Goal: Task Accomplishment & Management: Manage account settings

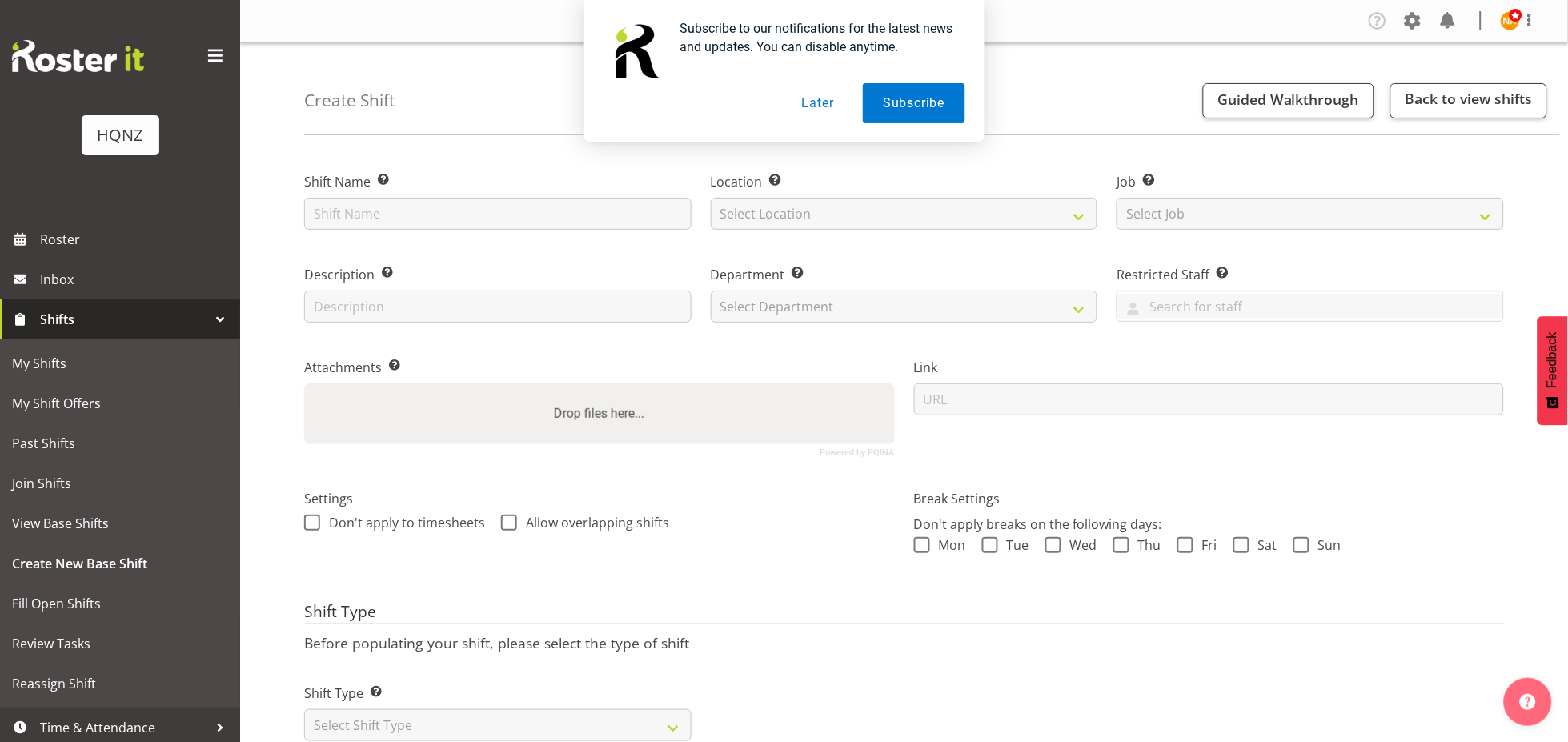
click at [814, 111] on button "Later" at bounding box center [818, 103] width 72 height 40
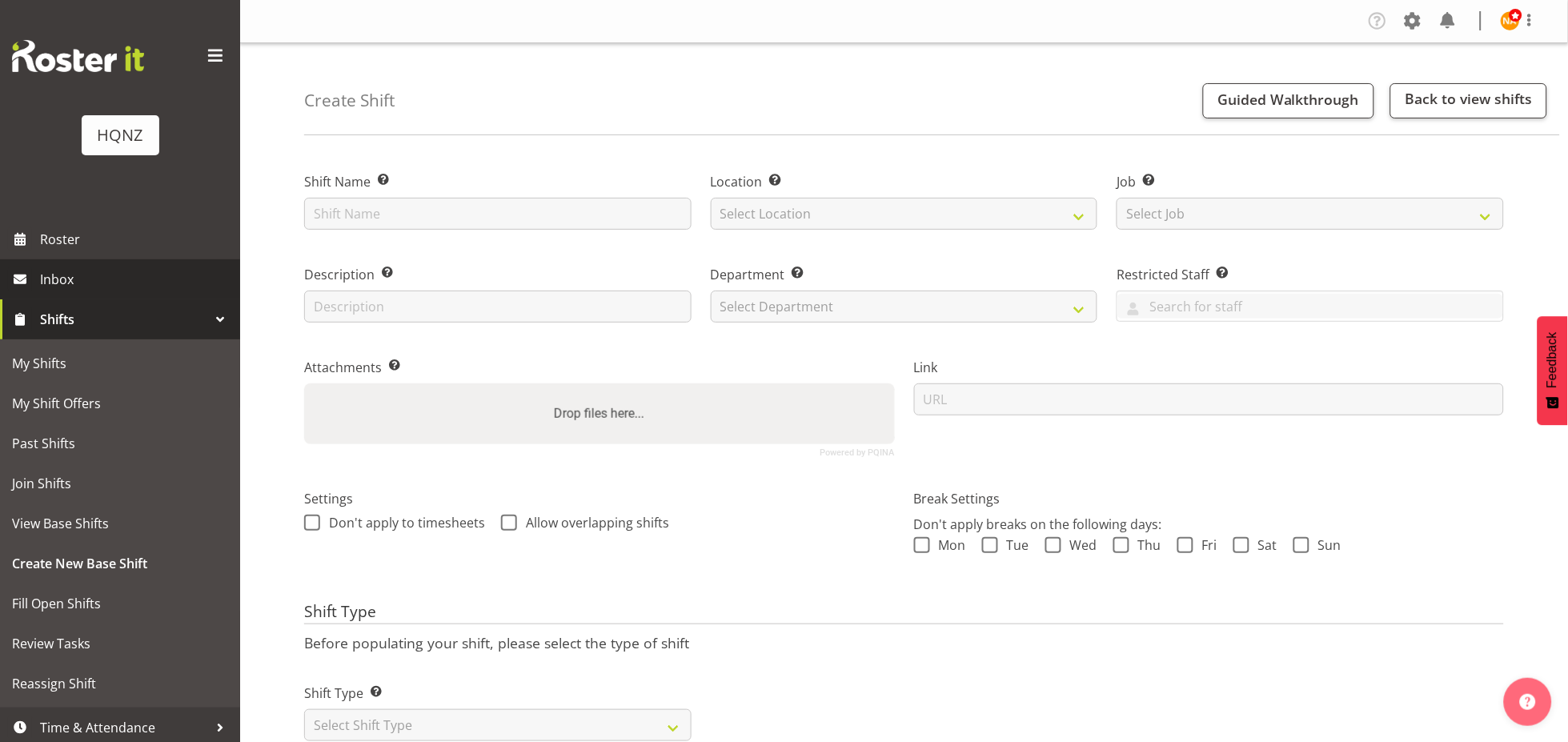
click at [128, 261] on link "Inbox" at bounding box center [120, 279] width 240 height 40
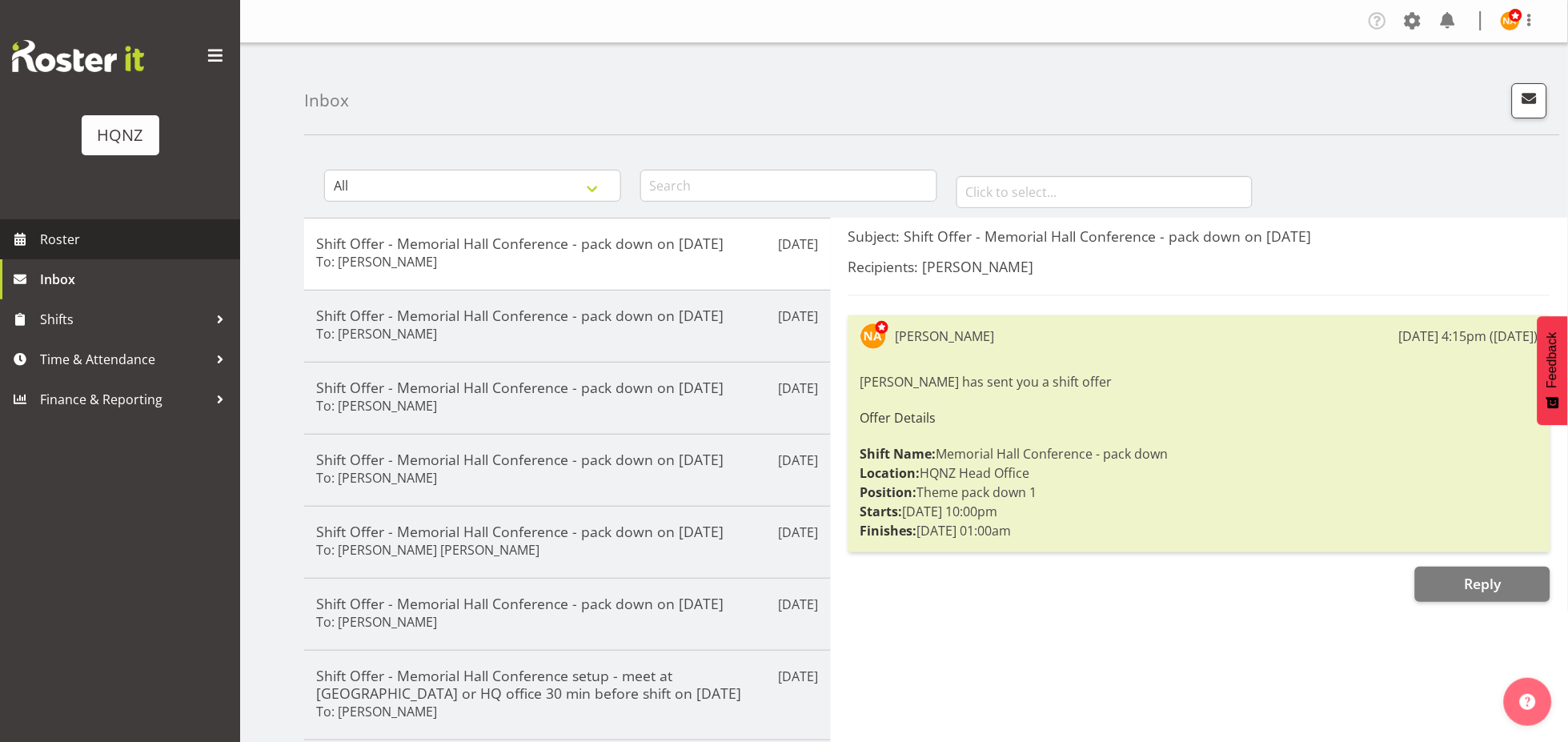
click at [140, 239] on span "Roster" at bounding box center [136, 239] width 192 height 24
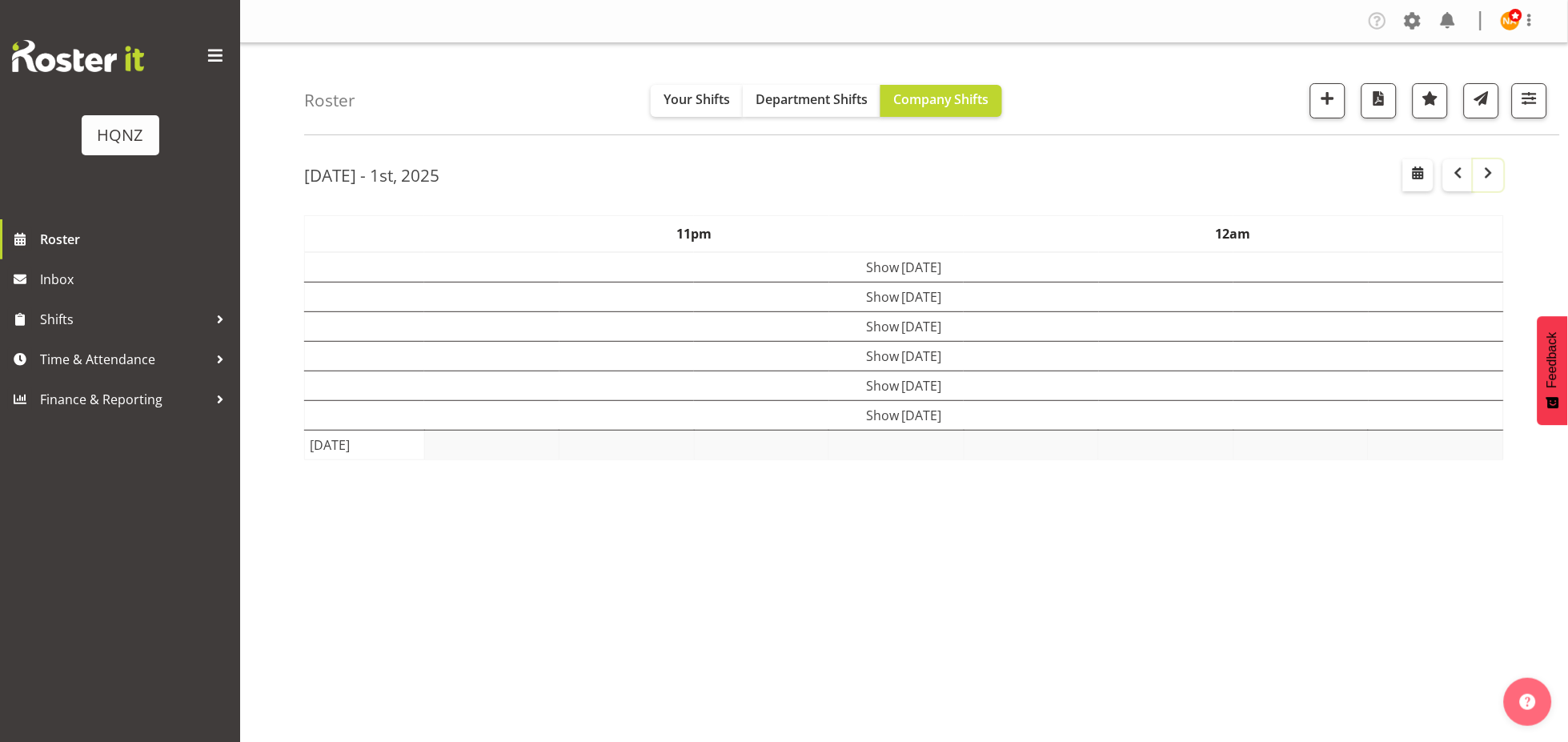
click at [1493, 181] on span "button" at bounding box center [1490, 173] width 20 height 20
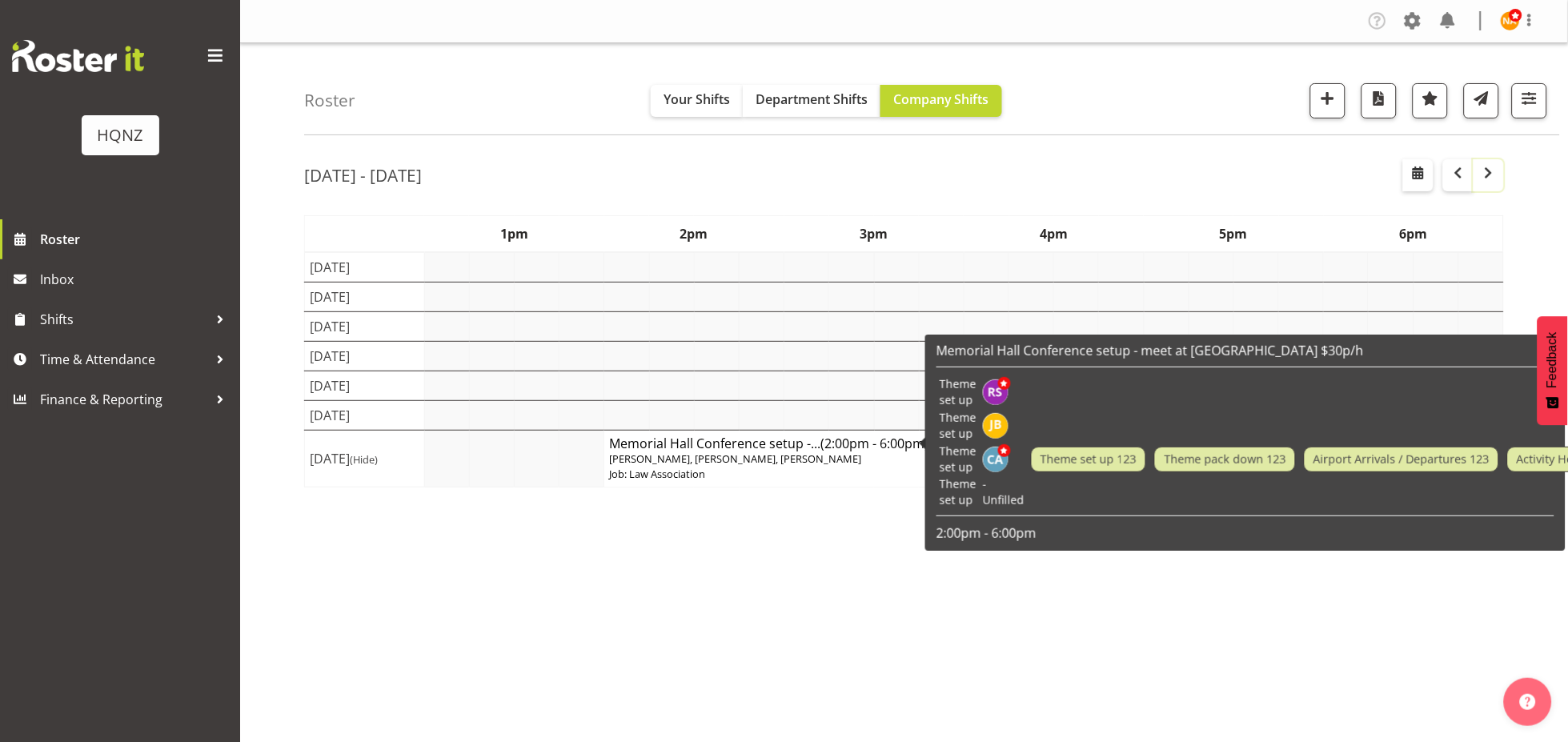
click at [1496, 175] on span "button" at bounding box center [1490, 173] width 20 height 20
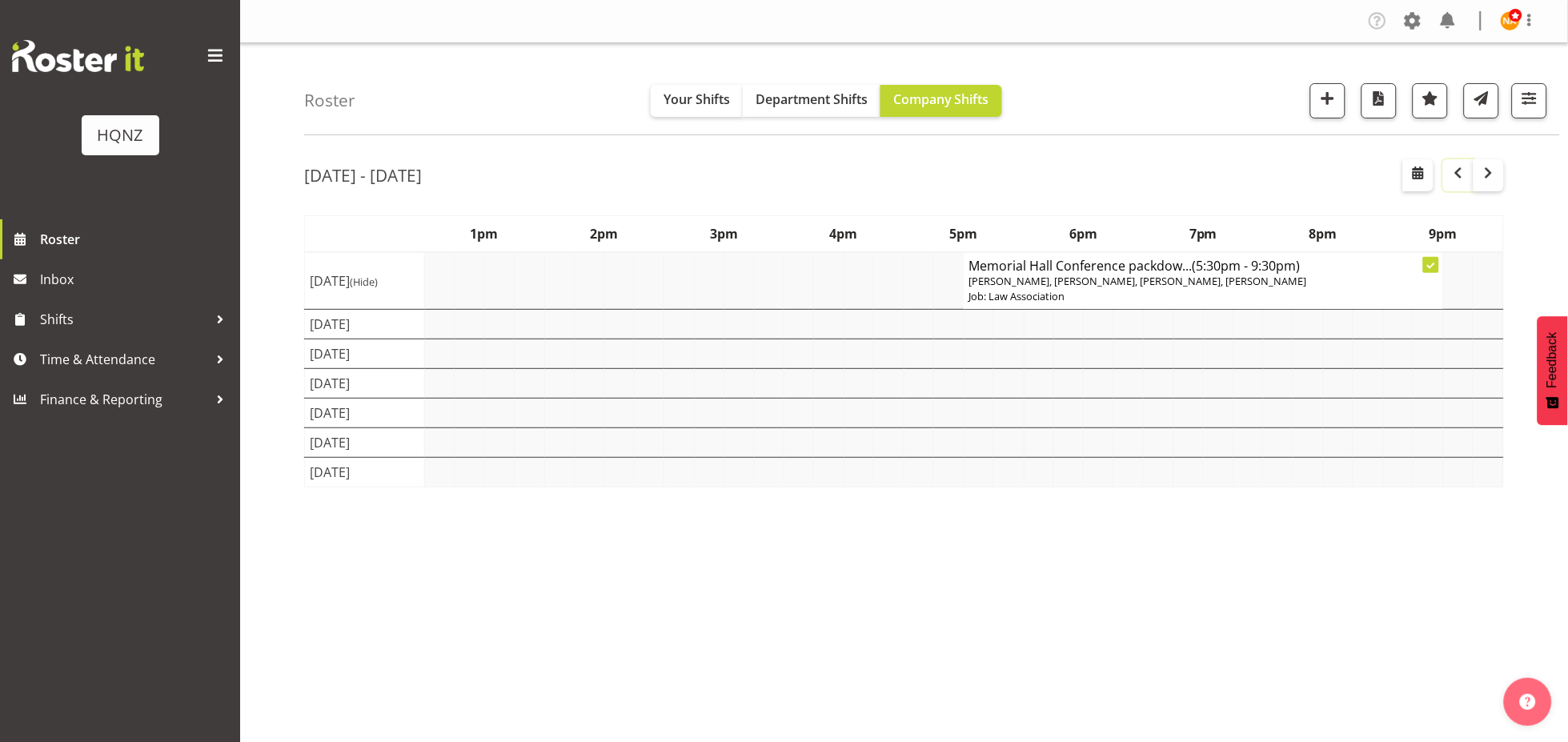
click at [1461, 182] on span "button" at bounding box center [1459, 173] width 5 height 20
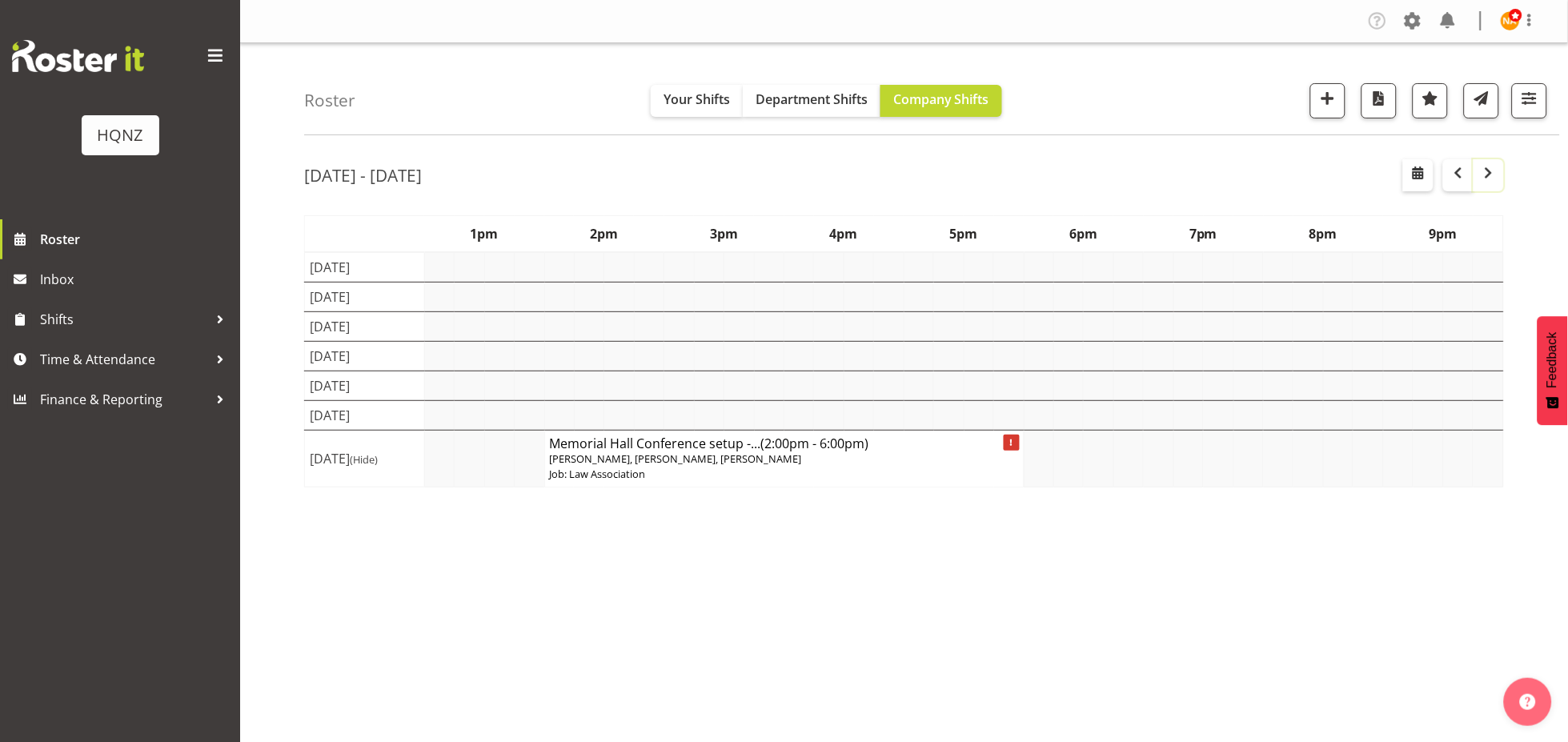
click at [1476, 184] on button "button" at bounding box center [1489, 175] width 30 height 32
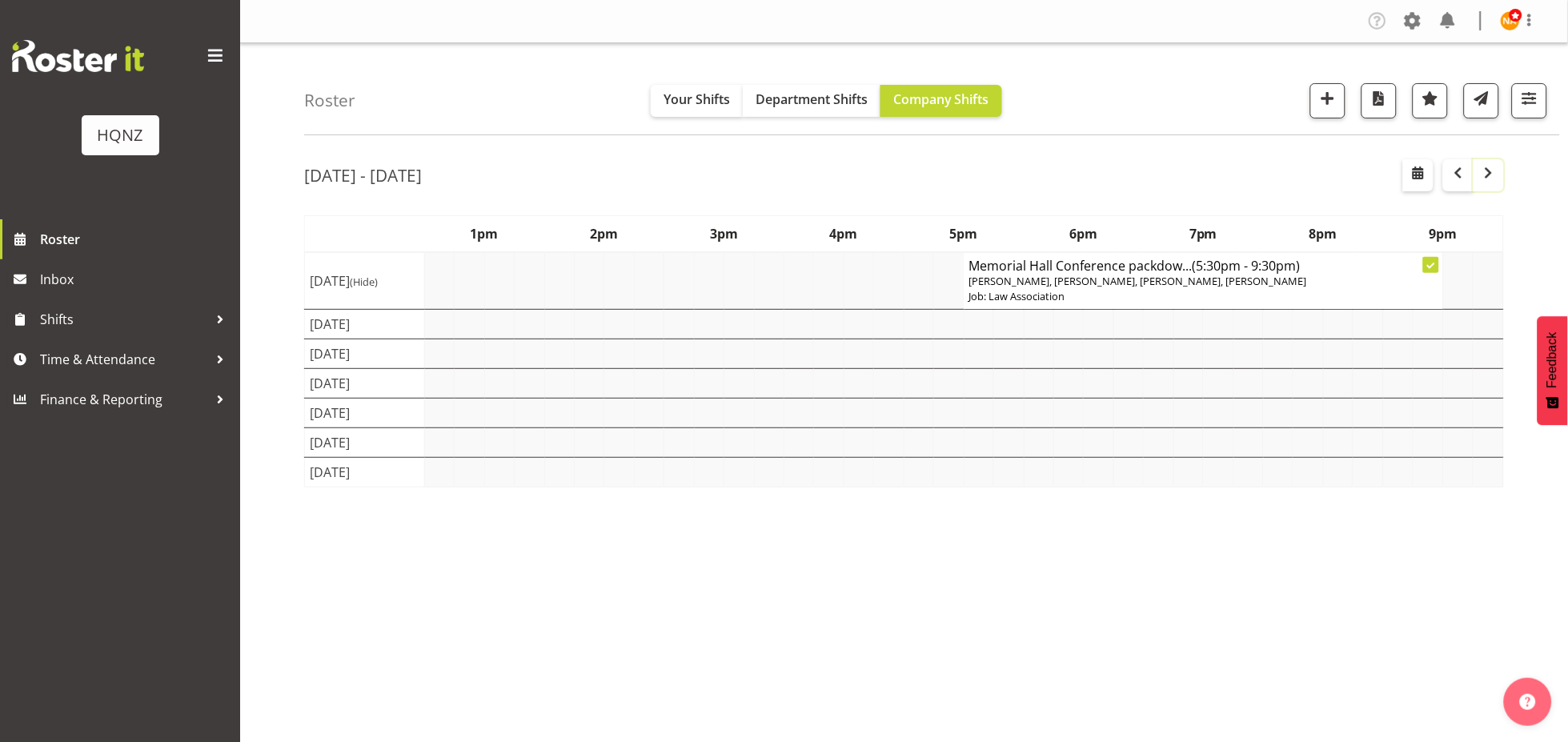
click at [1492, 175] on span "button" at bounding box center [1490, 173] width 20 height 20
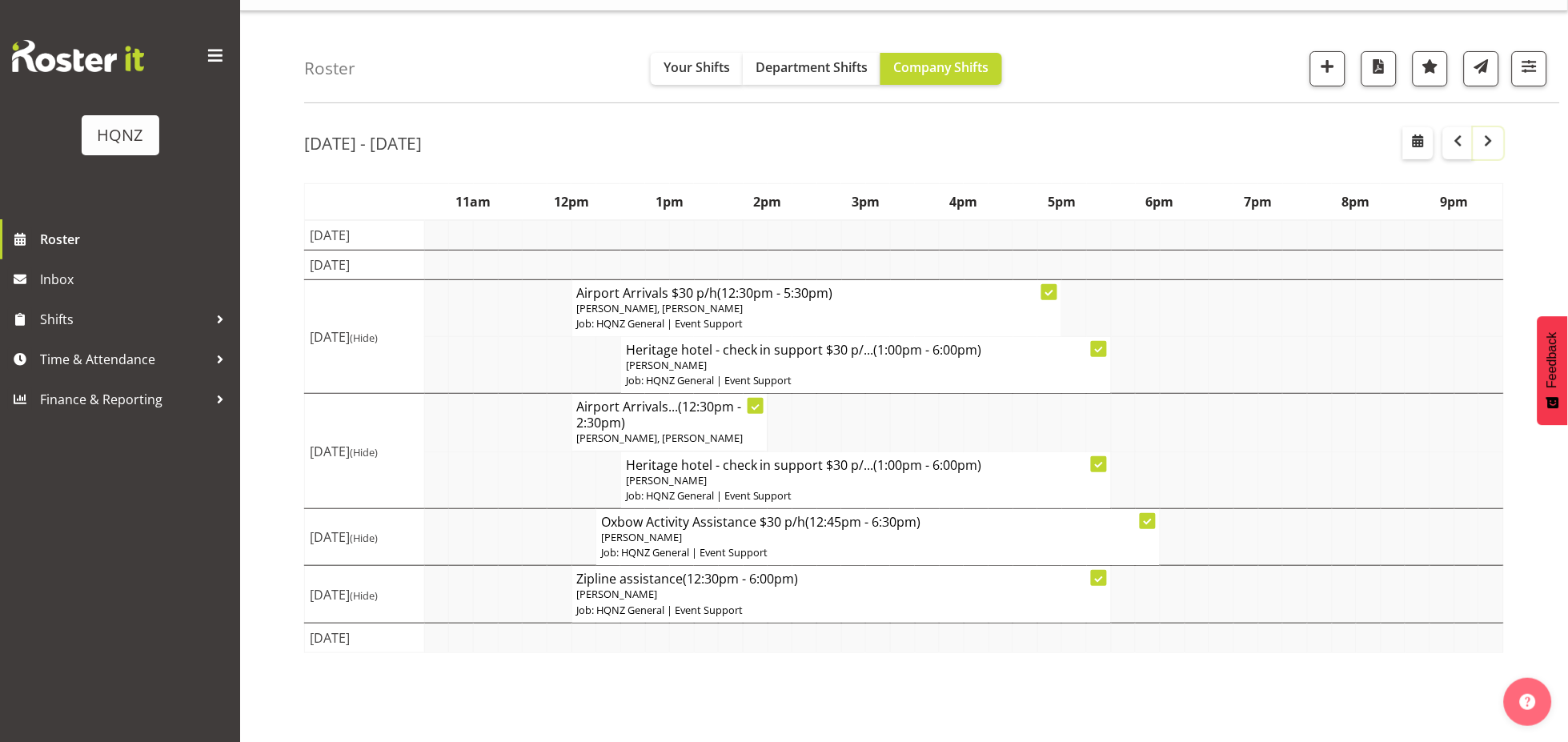
scroll to position [45, 0]
